Goal: Task Accomplishment & Management: Complete application form

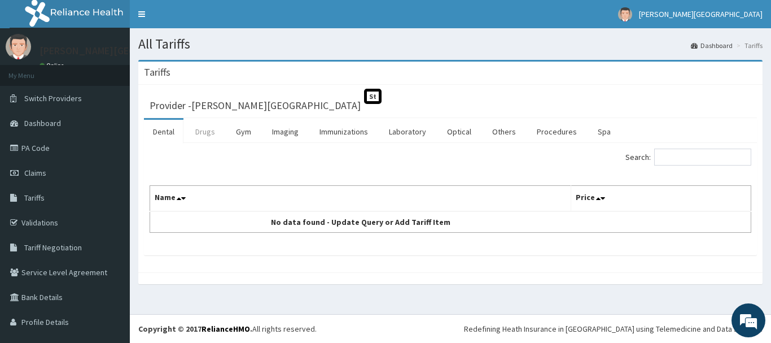
click at [207, 126] on link "Drugs" at bounding box center [205, 132] width 38 height 24
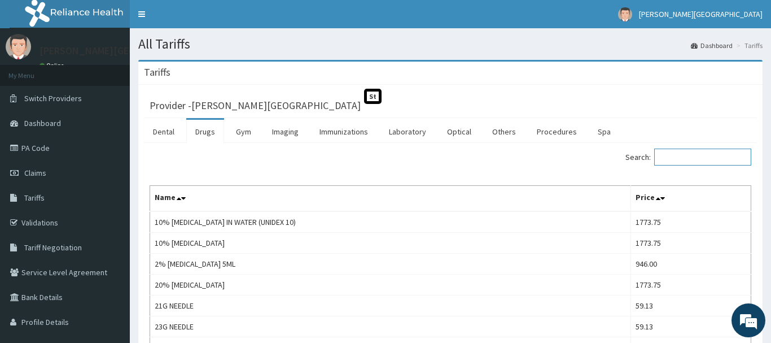
click at [659, 157] on input "Search:" at bounding box center [703, 157] width 97 height 17
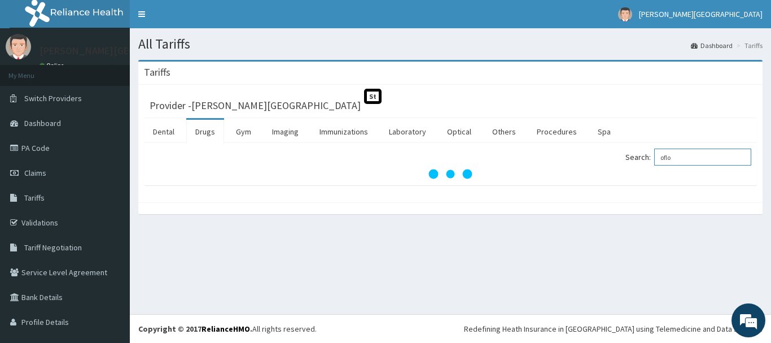
type input "oflo"
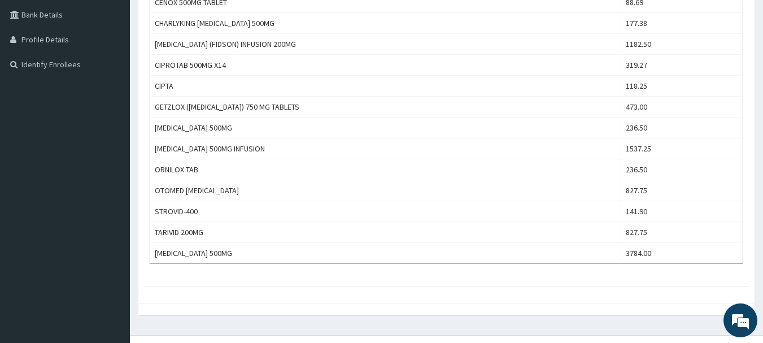
scroll to position [226, 0]
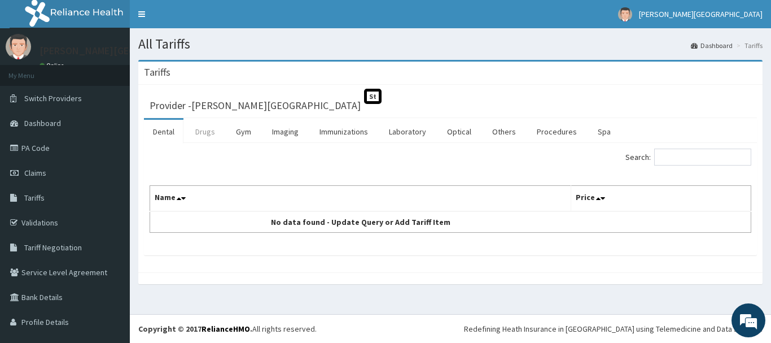
click at [203, 135] on link "Drugs" at bounding box center [205, 132] width 38 height 24
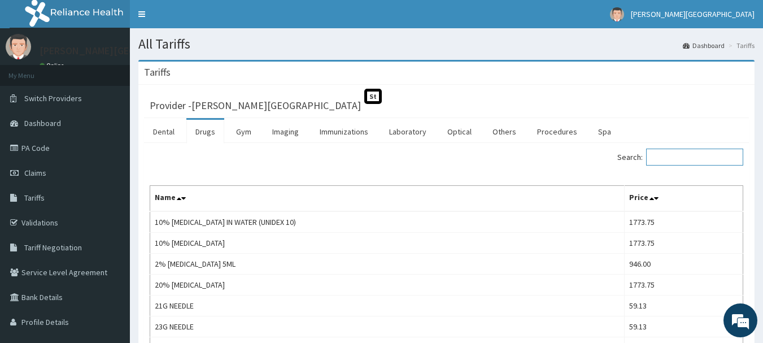
click at [677, 154] on input "Search:" at bounding box center [694, 157] width 97 height 17
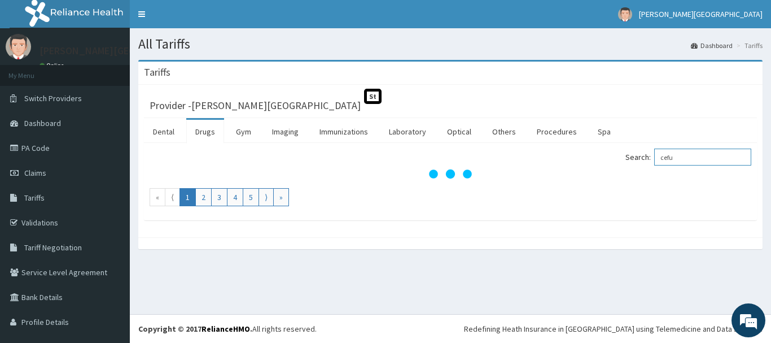
type input "cefu"
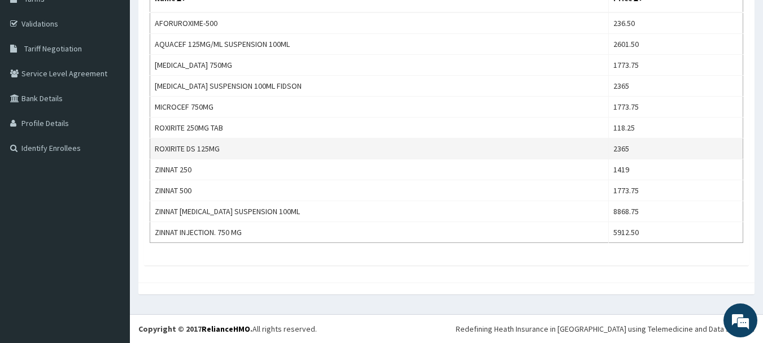
scroll to position [142, 0]
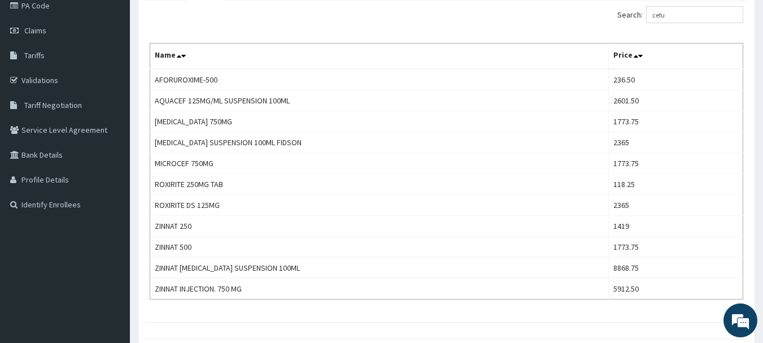
click at [566, 21] on div "Search: cefu" at bounding box center [599, 16] width 289 height 20
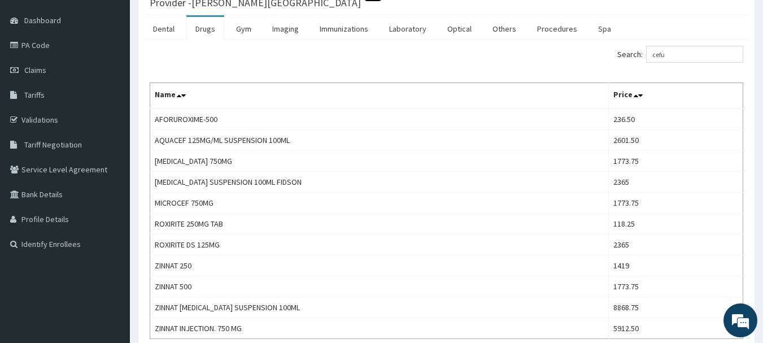
scroll to position [0, 0]
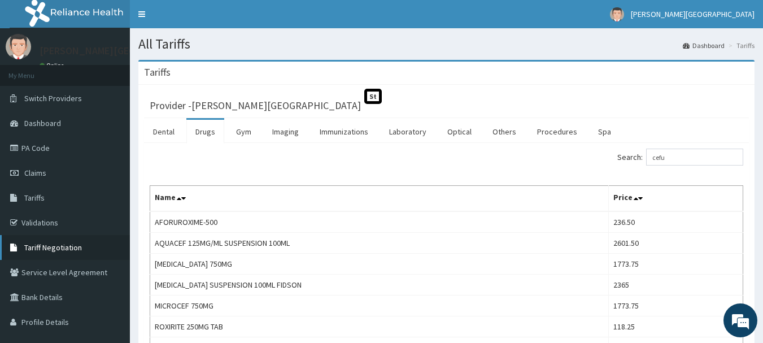
click at [56, 244] on span "Tariff Negotiation" at bounding box center [53, 247] width 58 height 10
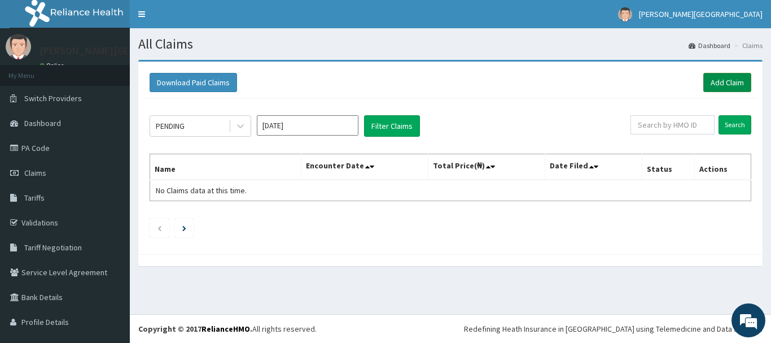
click at [709, 77] on link "Add Claim" at bounding box center [728, 82] width 48 height 19
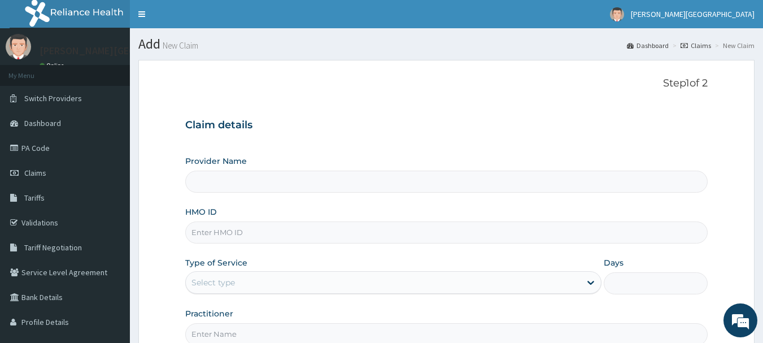
click at [228, 233] on input "HMO ID" at bounding box center [446, 232] width 523 height 22
type input "[PERSON_NAME][GEOGRAPHIC_DATA]"
type input "ajd/10002/C"
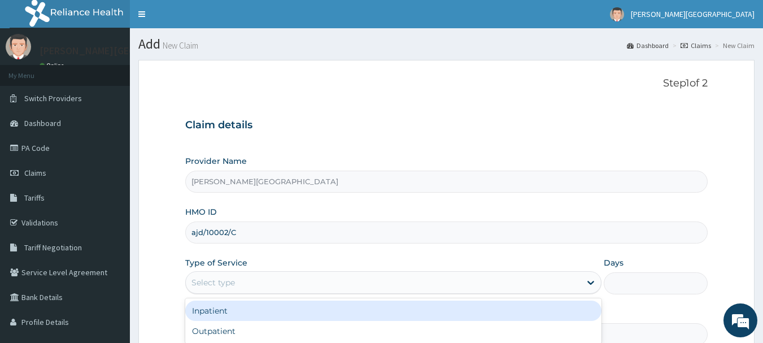
click at [283, 284] on div "Select type" at bounding box center [383, 282] width 395 height 18
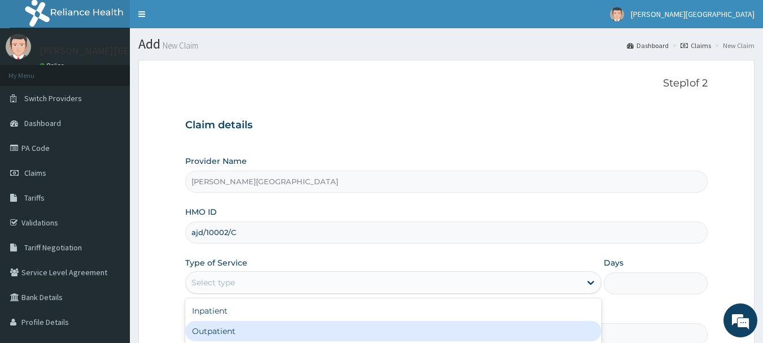
click at [264, 326] on div "Outpatient" at bounding box center [393, 331] width 416 height 20
type input "1"
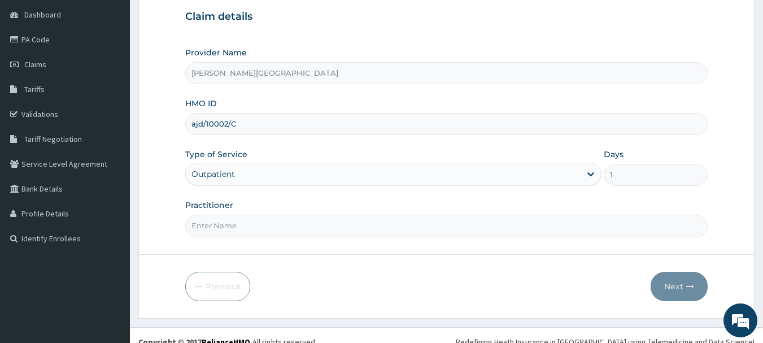
scroll to position [113, 0]
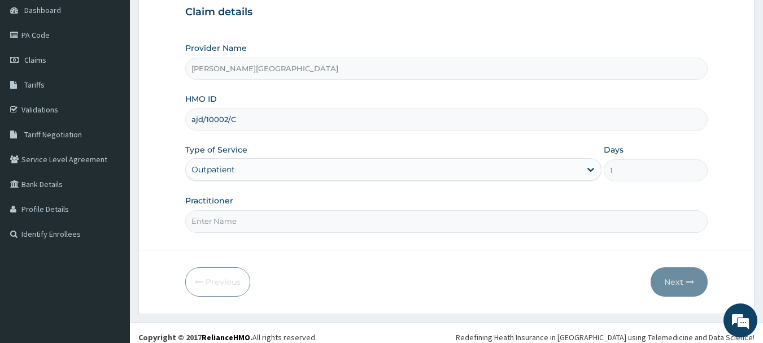
click at [278, 222] on input "Practitioner" at bounding box center [446, 221] width 523 height 22
type input "DR ADEYINKA"
click at [667, 281] on button "Next" at bounding box center [679, 281] width 57 height 29
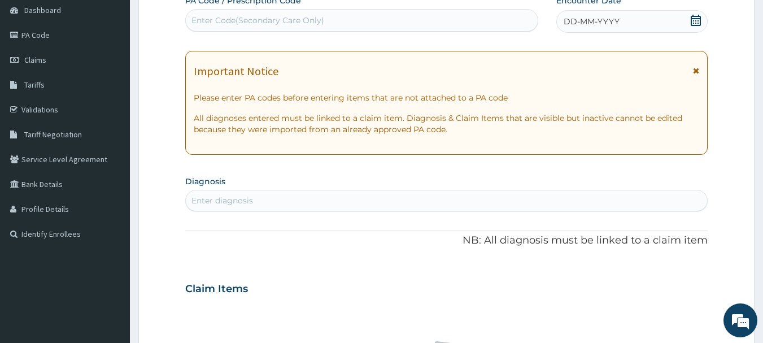
scroll to position [56, 0]
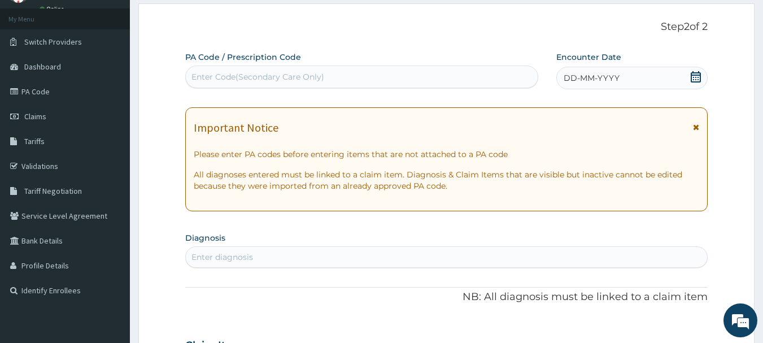
click at [320, 77] on div "Enter Code(Secondary Care Only)" at bounding box center [257, 76] width 133 height 11
paste input "PA/512B2E"
type input "PA/512B2E"
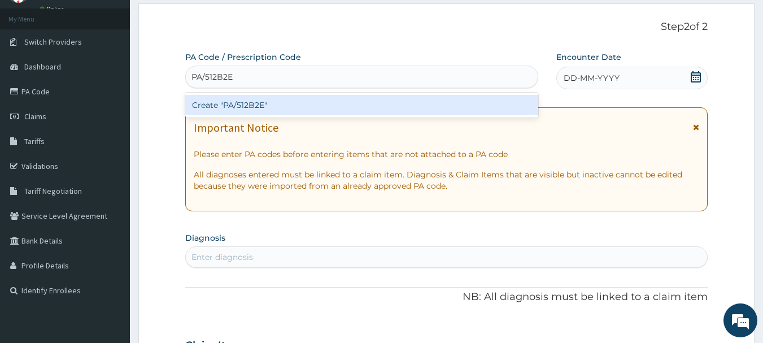
click at [294, 98] on div "Create "PA/512B2E"" at bounding box center [362, 105] width 354 height 20
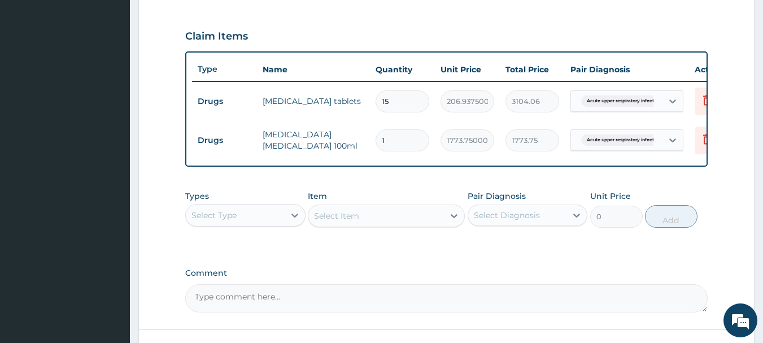
scroll to position [465, 0]
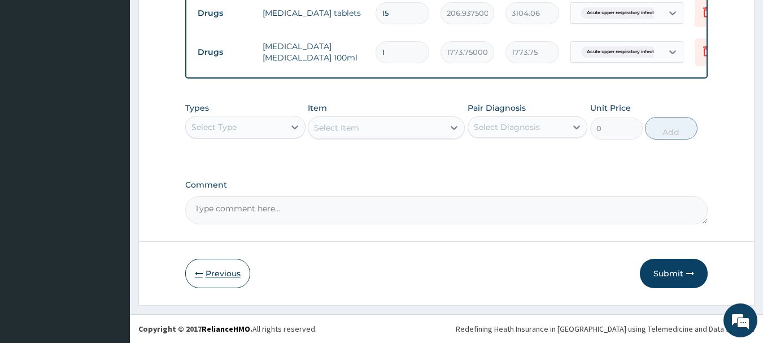
click at [227, 282] on button "Previous" at bounding box center [217, 273] width 65 height 29
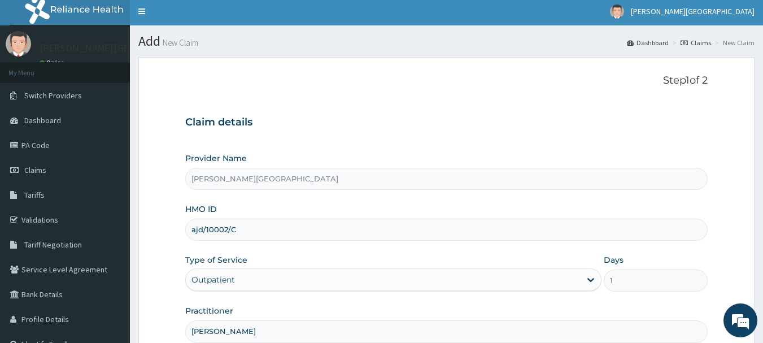
scroll to position [0, 0]
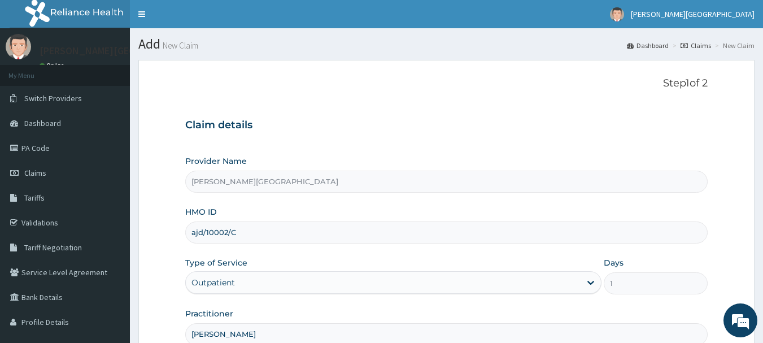
click at [263, 235] on input "ajd/10002/C" at bounding box center [446, 232] width 523 height 22
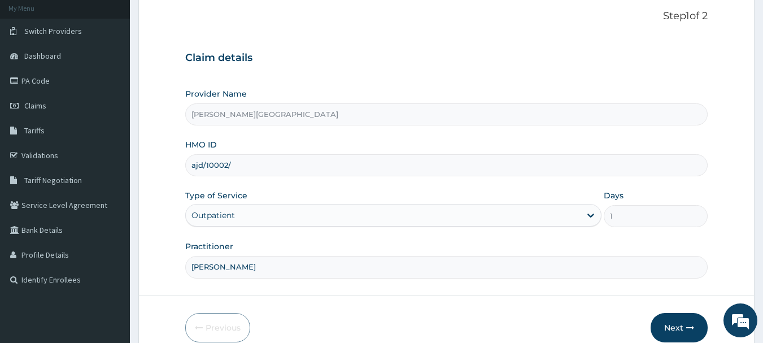
scroll to position [121, 0]
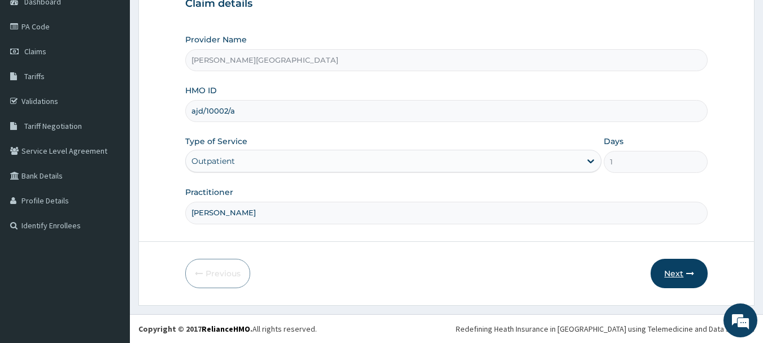
type input "ajd/10002/a"
click at [680, 271] on button "Next" at bounding box center [679, 273] width 57 height 29
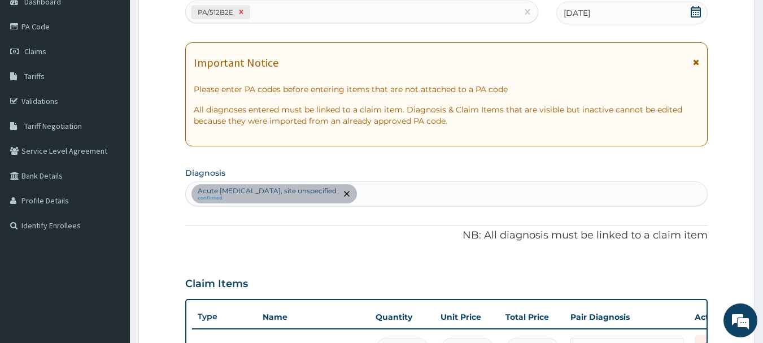
click at [241, 12] on icon at bounding box center [241, 12] width 4 height 4
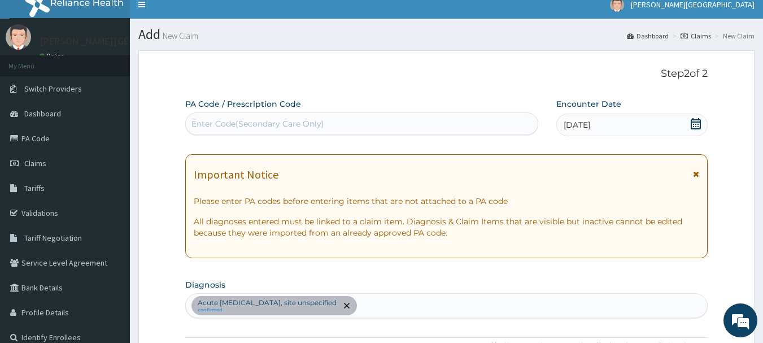
scroll to position [8, 0]
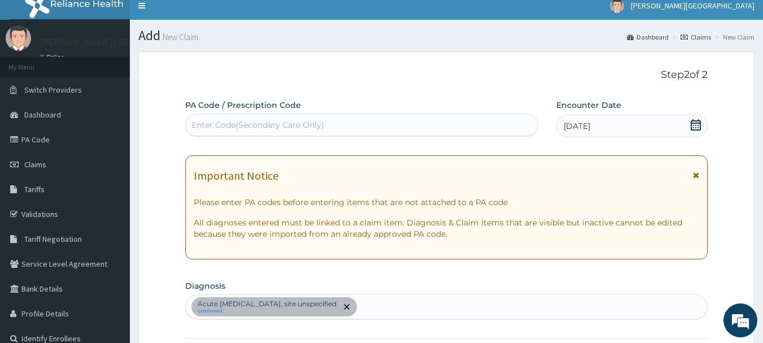
click at [233, 126] on div "Enter Code(Secondary Care Only)" at bounding box center [257, 124] width 133 height 11
paste input "PA/F457B5"
type input "PA/F457B5"
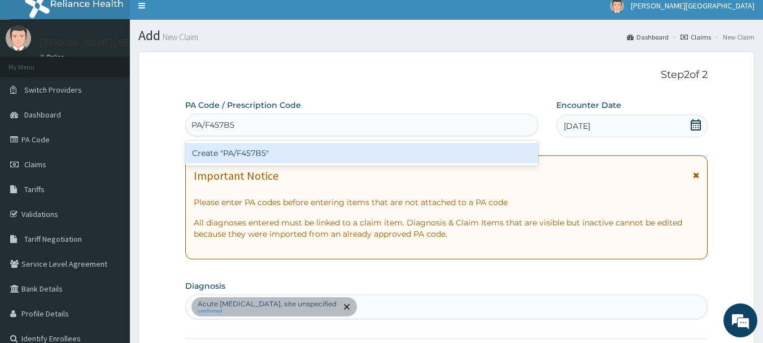
click at [285, 152] on div "Create "PA/F457B5"" at bounding box center [362, 153] width 354 height 20
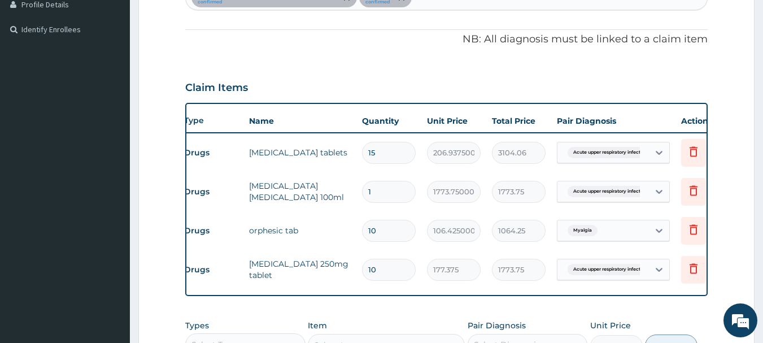
scroll to position [0, 44]
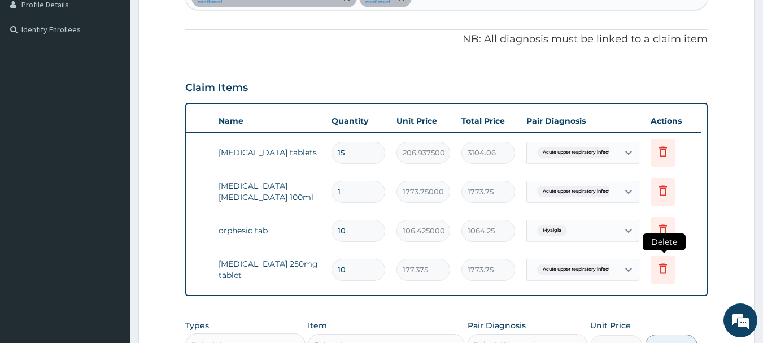
click at [664, 260] on icon at bounding box center [663, 270] width 25 height 28
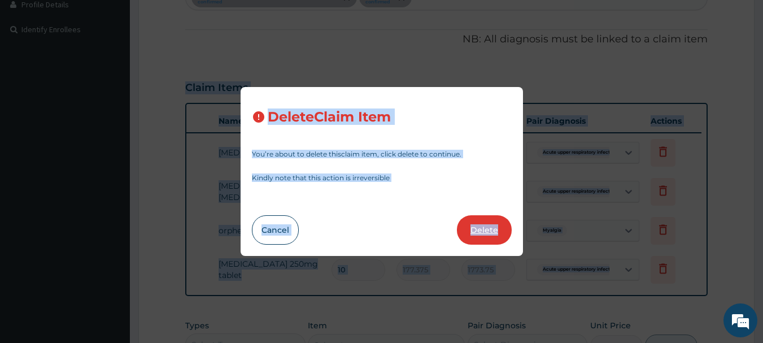
click at [461, 224] on button "Delete" at bounding box center [484, 229] width 55 height 29
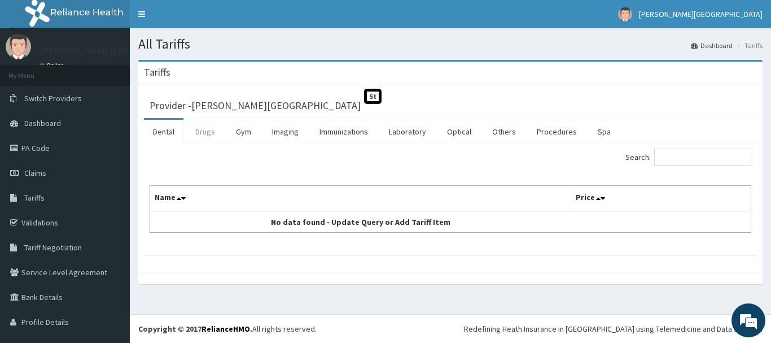
click at [202, 128] on link "Drugs" at bounding box center [205, 132] width 38 height 24
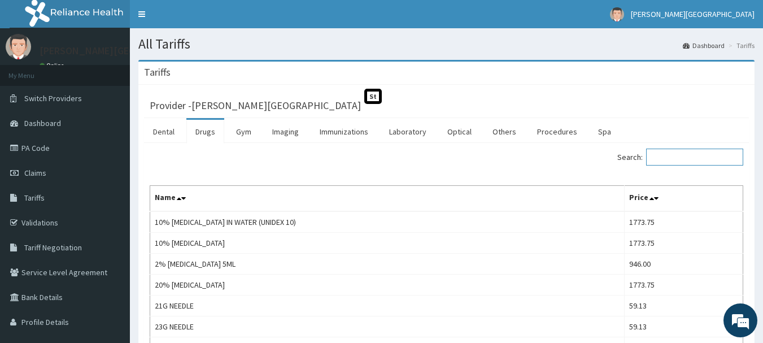
click at [691, 160] on input "Search:" at bounding box center [694, 157] width 97 height 17
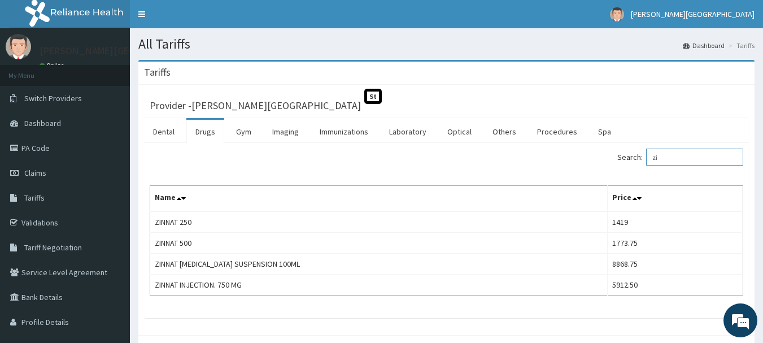
type input "z"
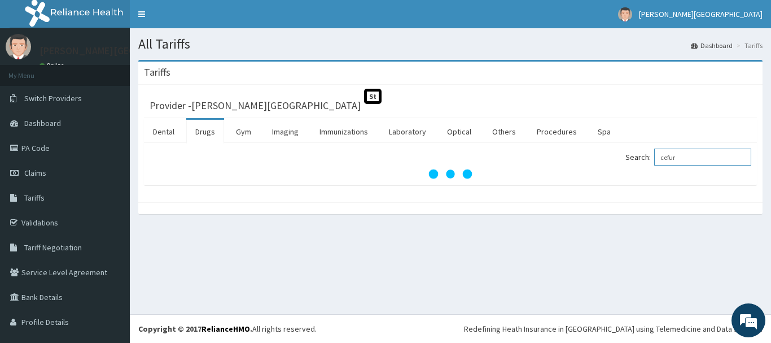
type input "cefur"
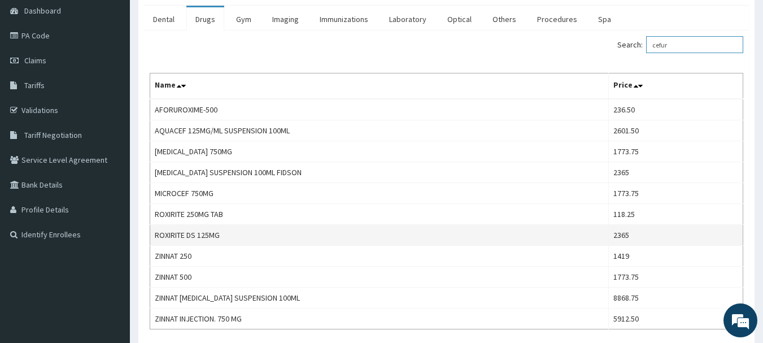
scroll to position [113, 0]
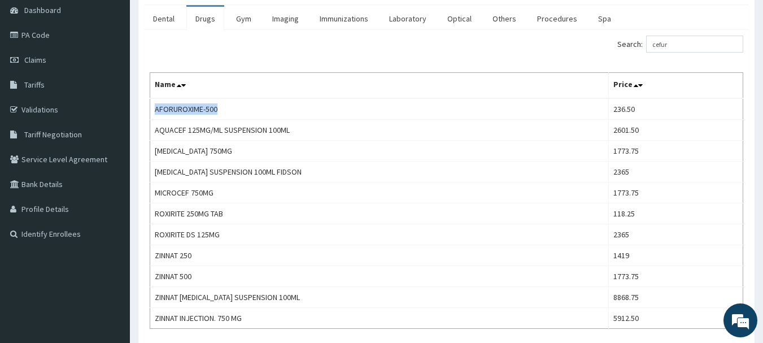
drag, startPoint x: 219, startPoint y: 112, endPoint x: 149, endPoint y: 110, distance: 69.5
click at [155, 111] on td "AFORUROXIME-500" at bounding box center [379, 108] width 459 height 21
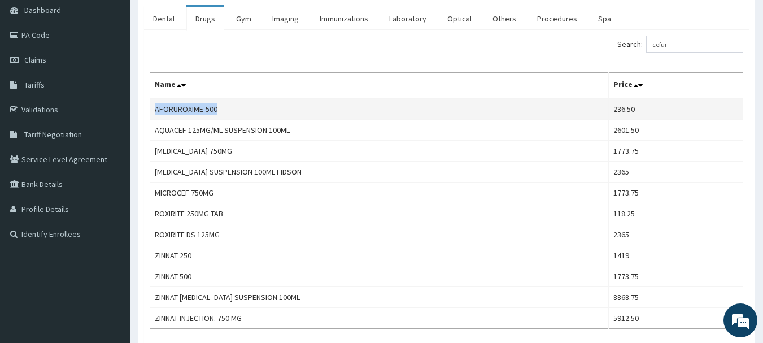
copy td "AFORUROXIME-500"
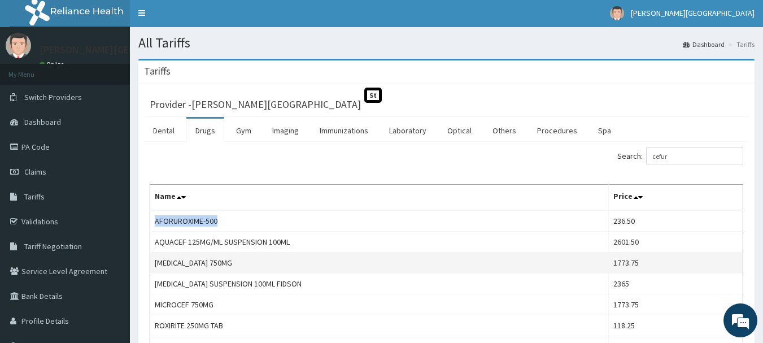
scroll to position [0, 0]
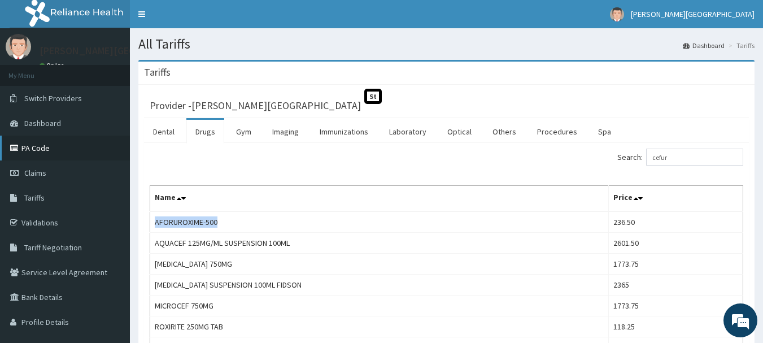
click at [40, 149] on link "PA Code" at bounding box center [65, 148] width 130 height 25
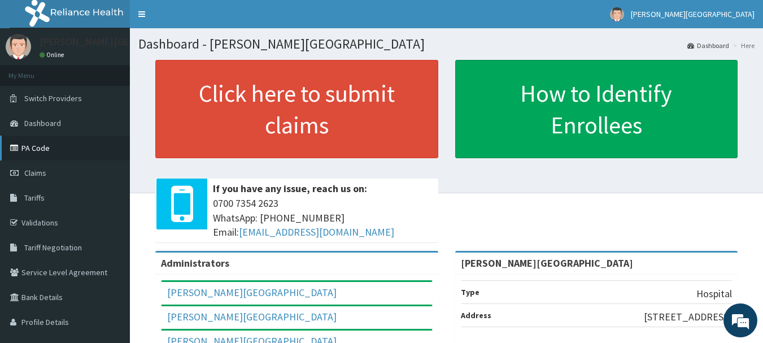
click at [43, 150] on link "PA Code" at bounding box center [65, 148] width 130 height 25
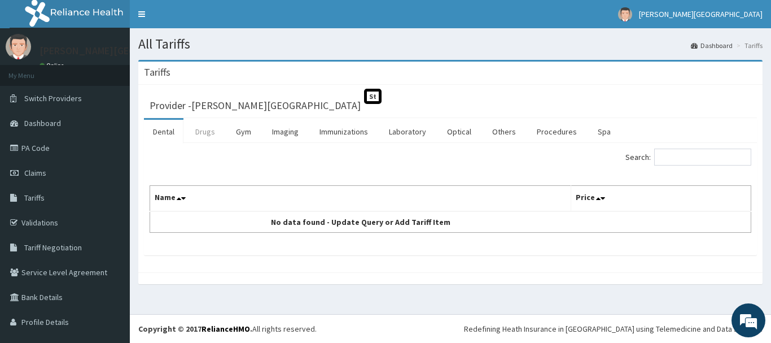
click at [208, 130] on link "Drugs" at bounding box center [205, 132] width 38 height 24
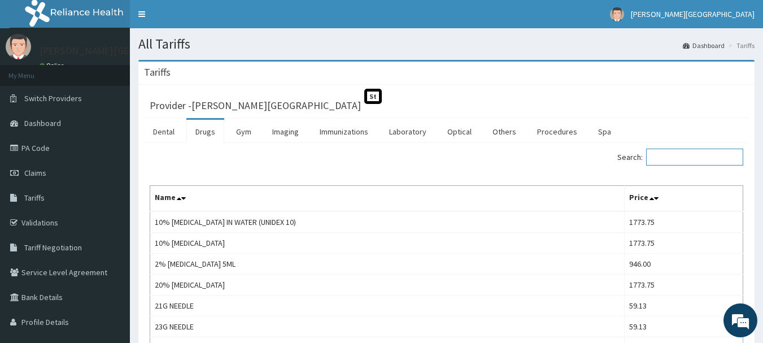
click at [661, 155] on input "Search:" at bounding box center [694, 157] width 97 height 17
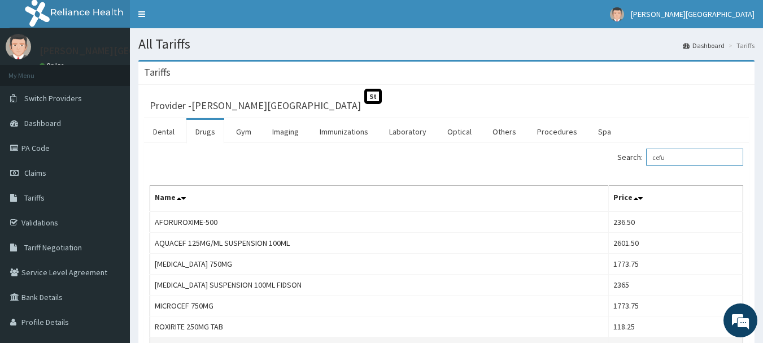
type input "cefu"
click at [59, 143] on link "PA Code" at bounding box center [65, 148] width 130 height 25
